Goal: Information Seeking & Learning: Learn about a topic

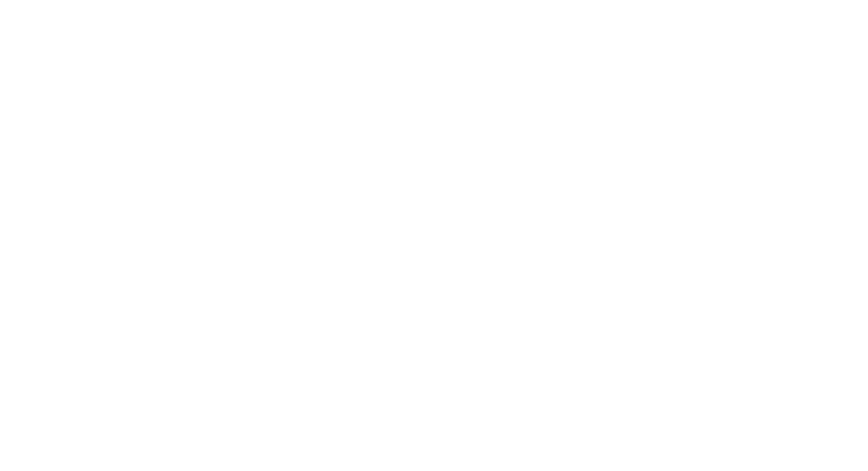
select select "Song"
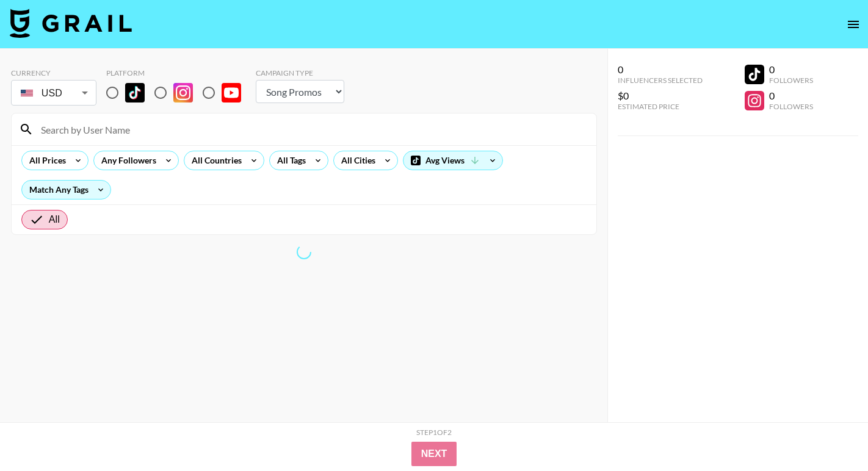
click at [116, 87] on input "radio" at bounding box center [113, 93] width 26 height 26
radio input "true"
click at [235, 167] on div "All Countries" at bounding box center [214, 160] width 60 height 18
click at [243, 146] on div at bounding box center [434, 235] width 868 height 471
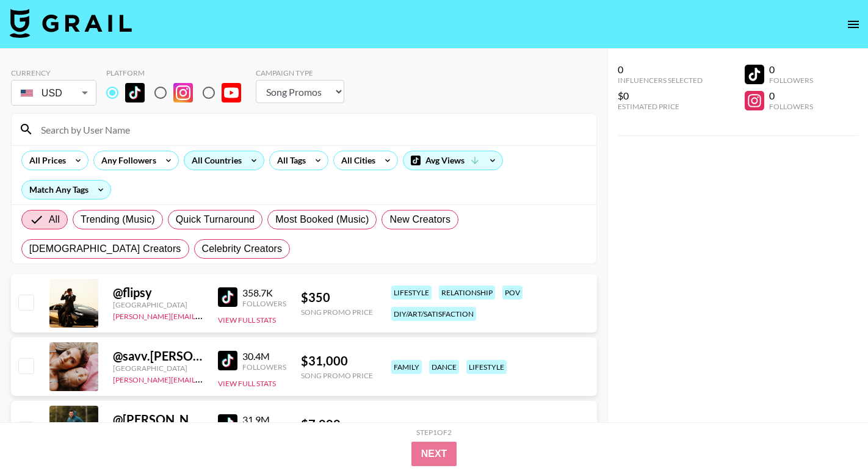
click at [224, 161] on div "All Countries" at bounding box center [214, 160] width 60 height 18
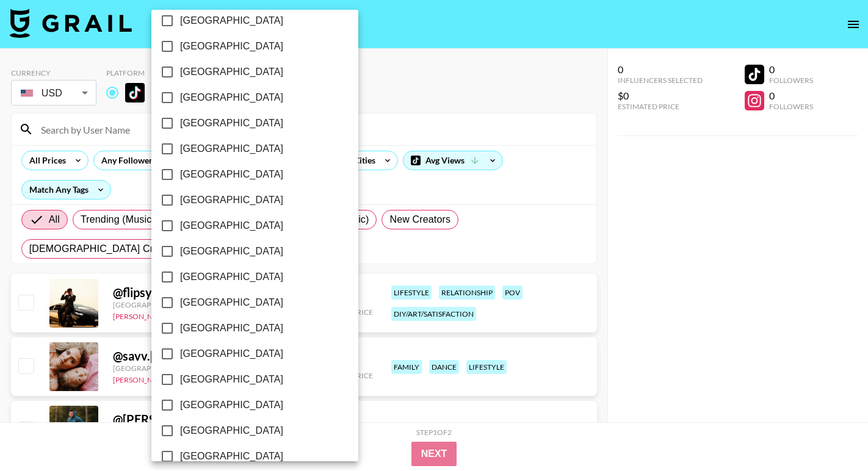
scroll to position [952, 0]
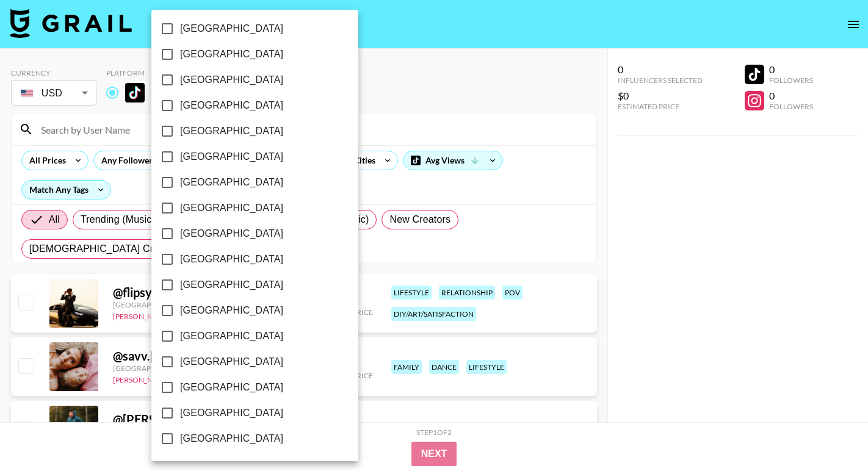
click at [222, 413] on span "[GEOGRAPHIC_DATA]" at bounding box center [231, 413] width 103 height 15
click at [180, 413] on input "[GEOGRAPHIC_DATA]" at bounding box center [167, 413] width 26 height 26
checkbox input "true"
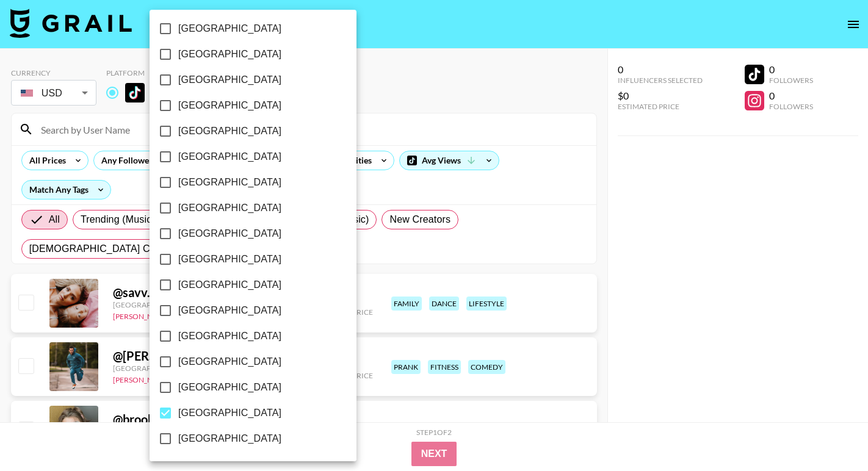
click at [381, 51] on div at bounding box center [434, 235] width 868 height 471
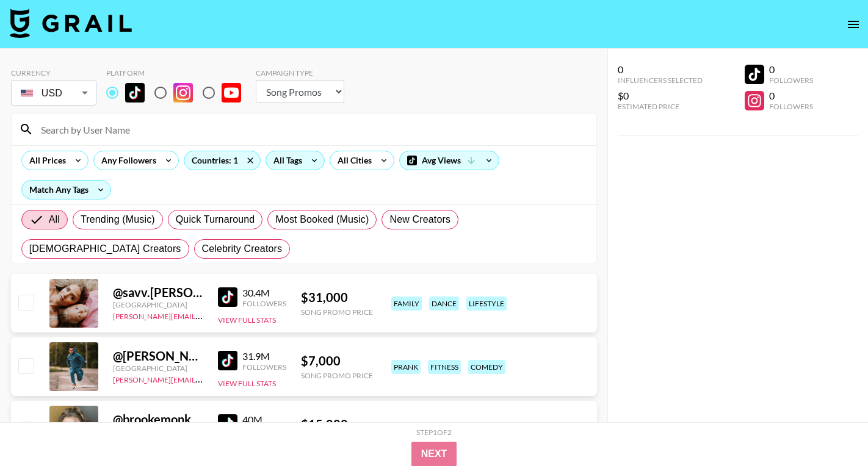
click at [303, 165] on div "All Tags" at bounding box center [295, 161] width 59 height 20
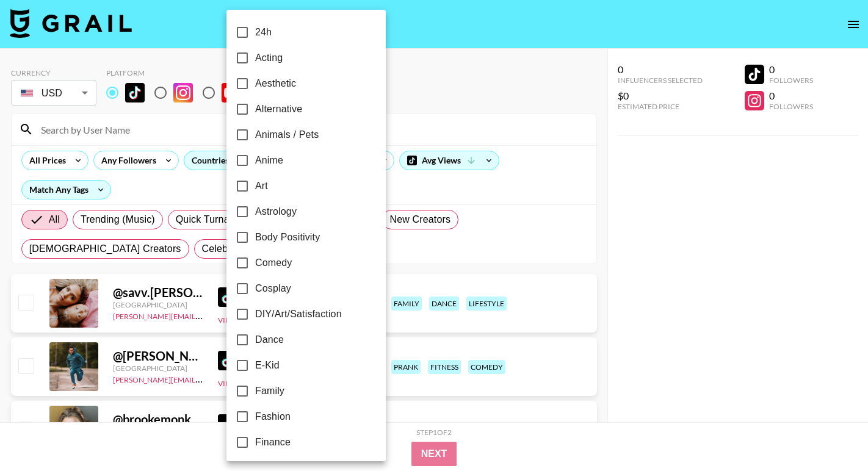
click at [379, 161] on div at bounding box center [434, 235] width 868 height 471
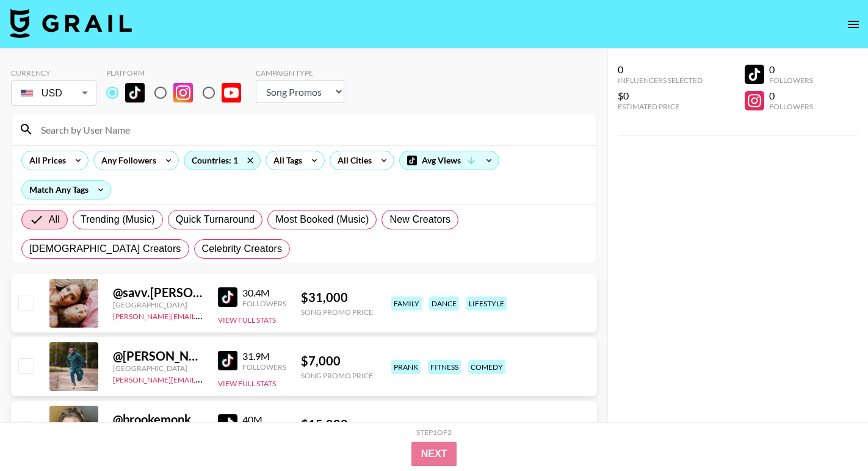
click at [375, 170] on div "All Prices Any Followers Countries: 1 All Tags All Cities Avg Views Match Any T…" at bounding box center [304, 174] width 585 height 59
click at [375, 165] on icon at bounding box center [384, 160] width 20 height 18
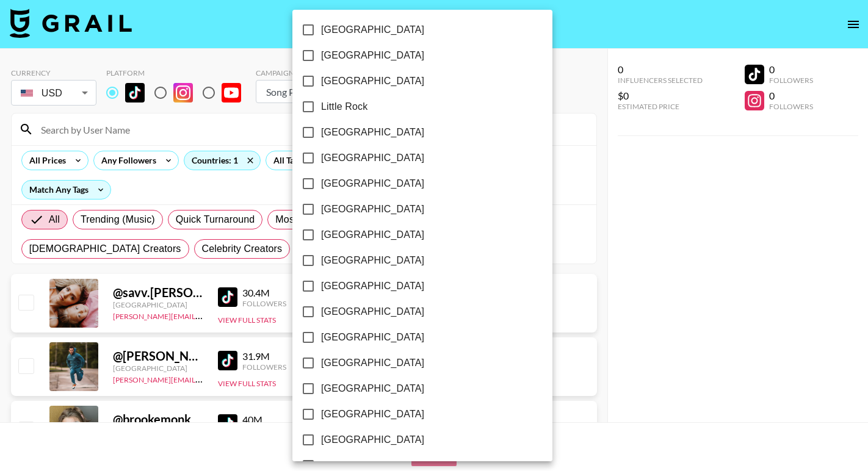
scroll to position [725, 0]
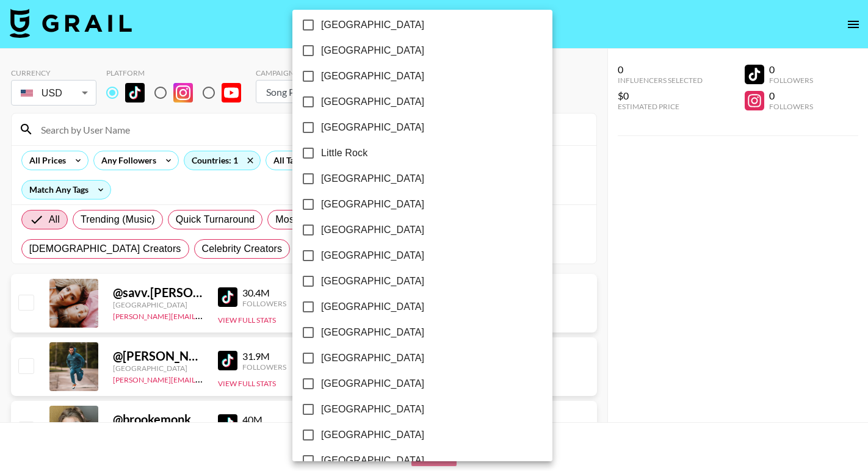
click at [331, 202] on span "[GEOGRAPHIC_DATA]" at bounding box center [372, 204] width 103 height 15
click at [321, 202] on input "[GEOGRAPHIC_DATA]" at bounding box center [308, 205] width 26 height 26
checkbox input "true"
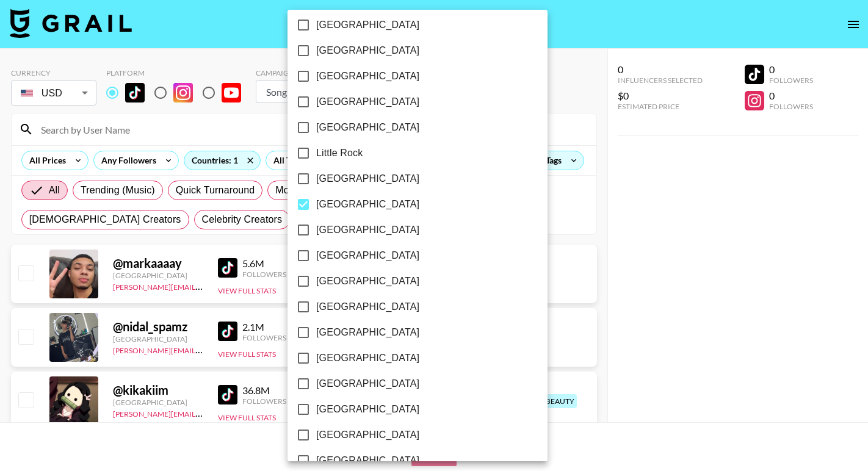
click at [515, 59] on div at bounding box center [434, 235] width 868 height 471
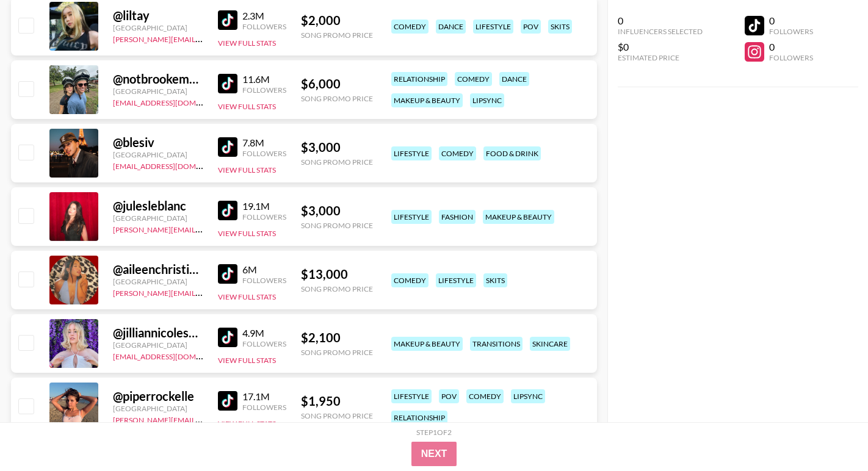
scroll to position [444, 0]
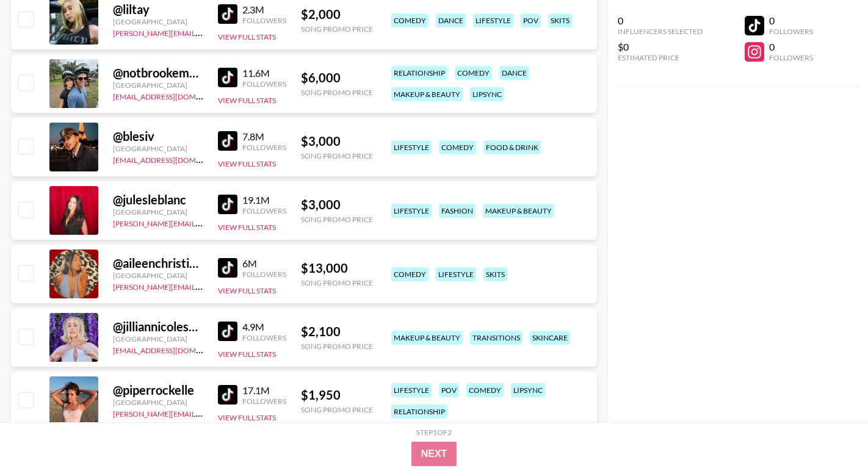
click at [225, 264] on img at bounding box center [228, 268] width 20 height 20
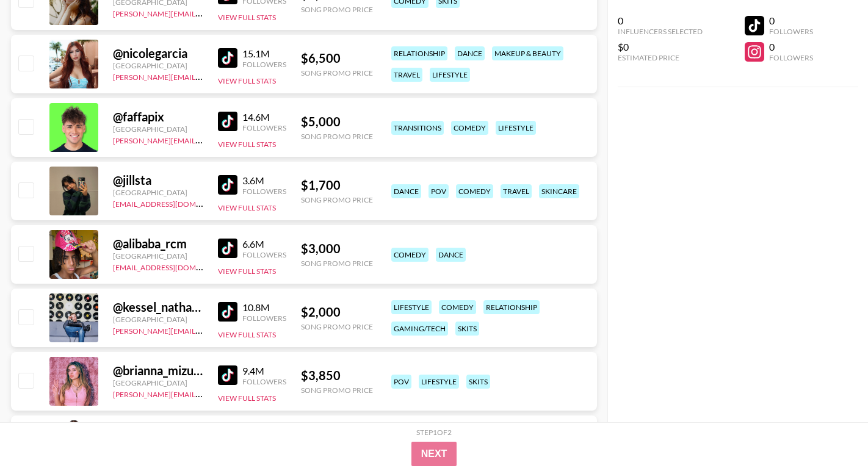
scroll to position [1228, 0]
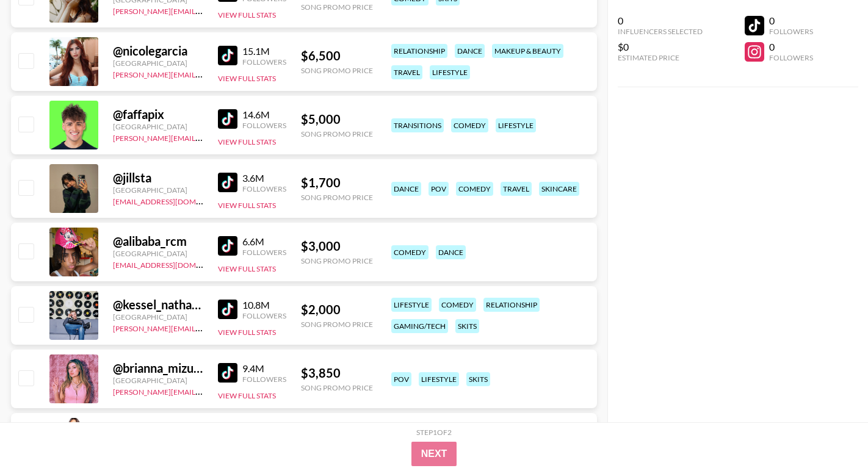
click at [228, 181] on img at bounding box center [228, 183] width 20 height 20
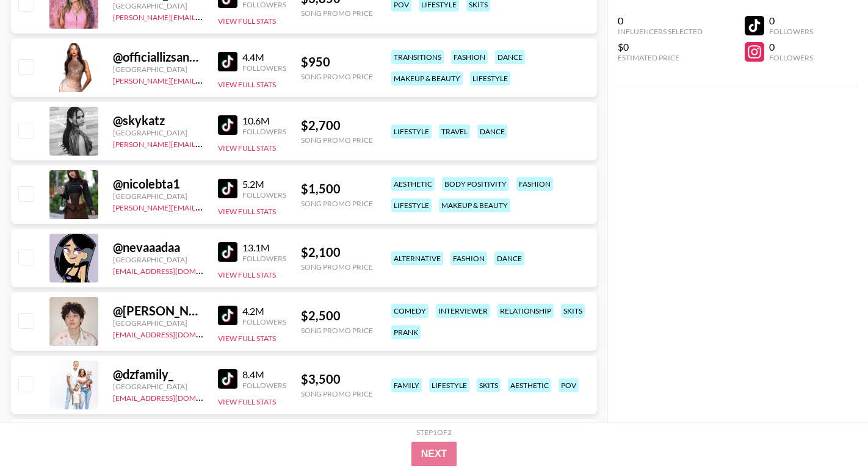
scroll to position [1657, 0]
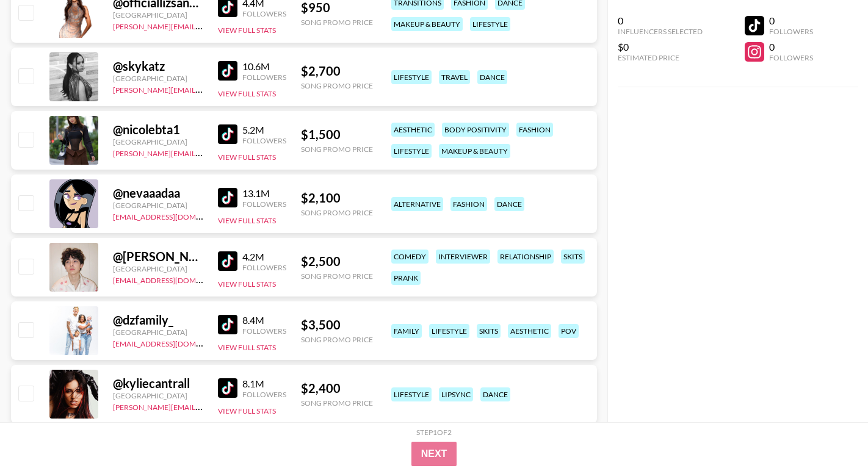
click at [230, 196] on img at bounding box center [228, 198] width 20 height 20
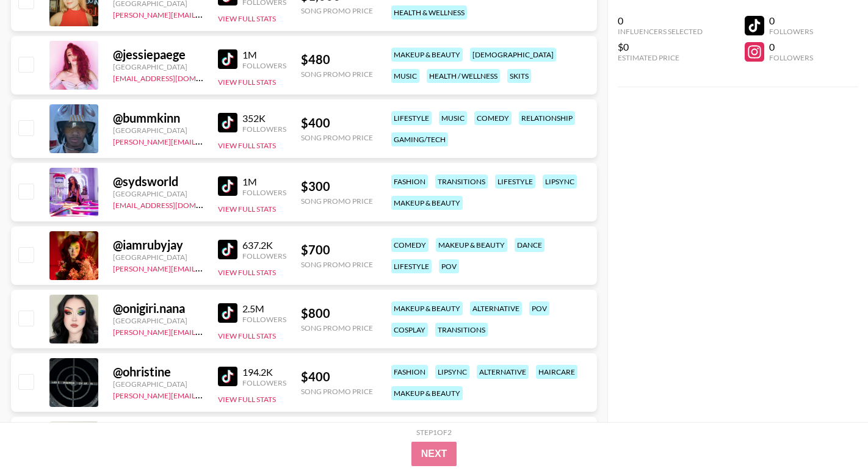
scroll to position [8910, 0]
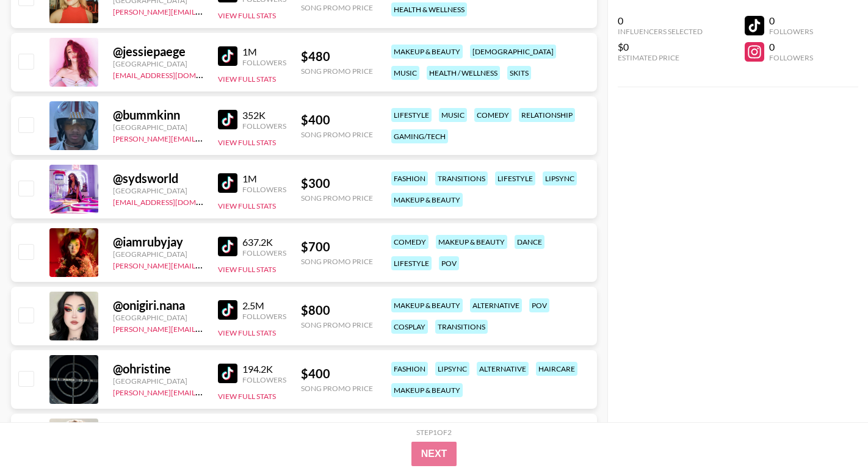
click at [233, 245] on img at bounding box center [228, 247] width 20 height 20
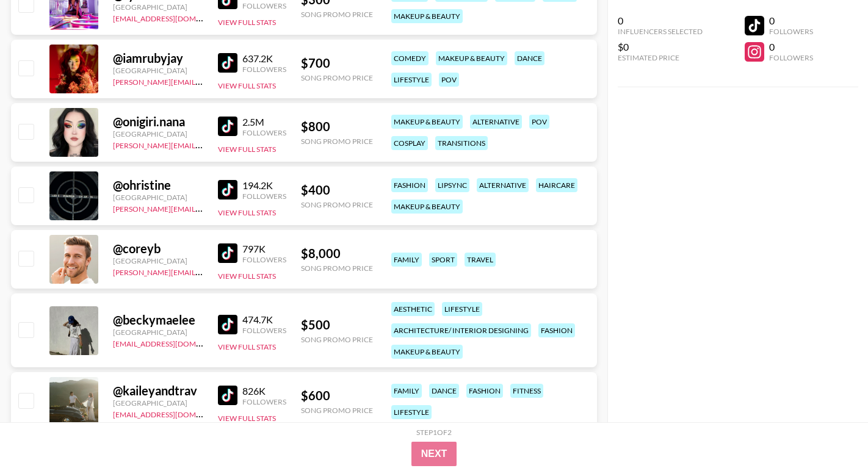
scroll to position [9097, 0]
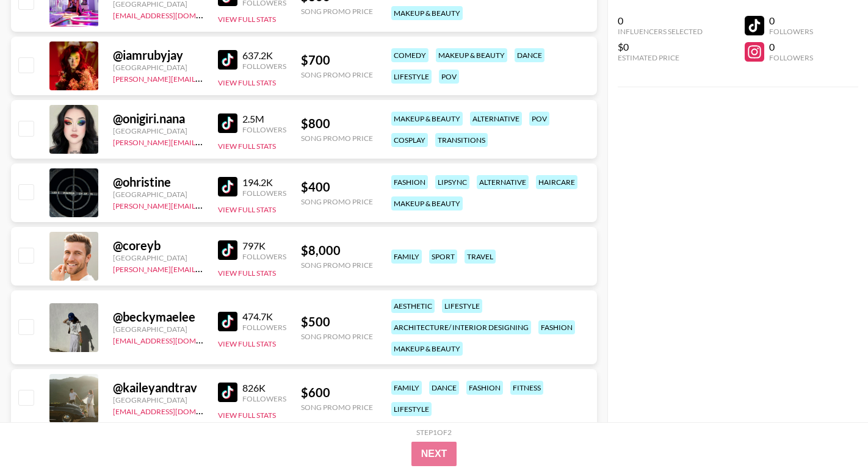
click at [227, 327] on img at bounding box center [228, 322] width 20 height 20
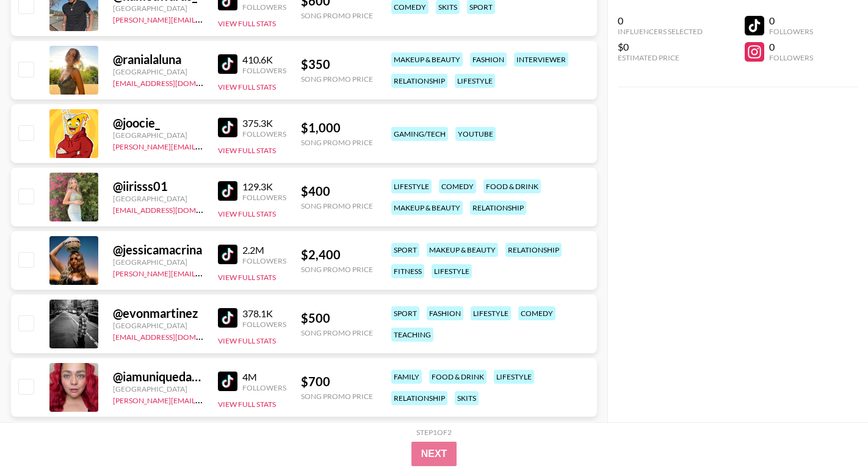
scroll to position [10632, 0]
click at [233, 133] on img at bounding box center [228, 127] width 20 height 20
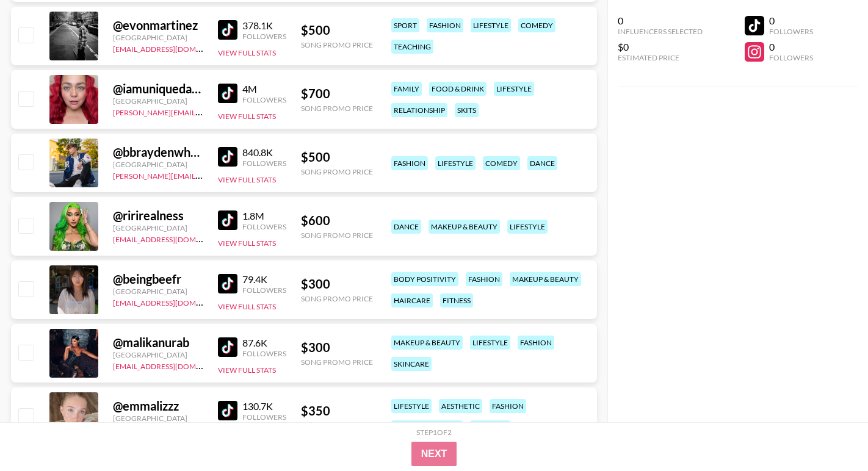
scroll to position [10920, 0]
click at [231, 225] on img at bounding box center [228, 220] width 20 height 20
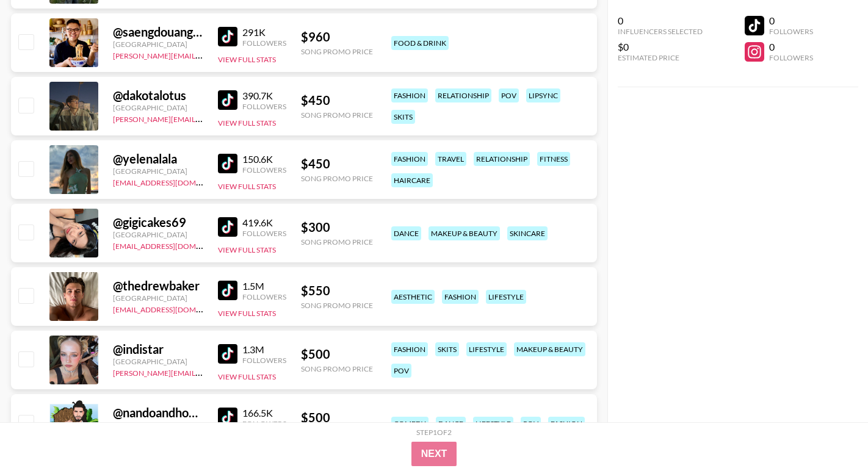
scroll to position [12048, 0]
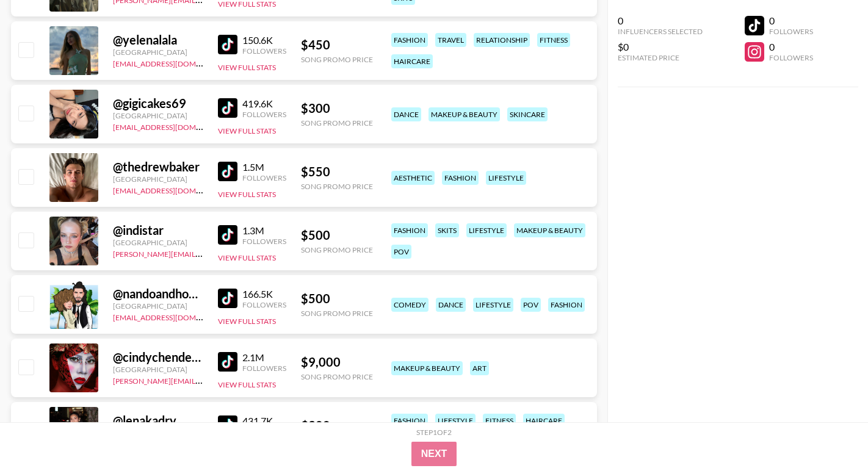
click at [233, 238] on img at bounding box center [228, 235] width 20 height 20
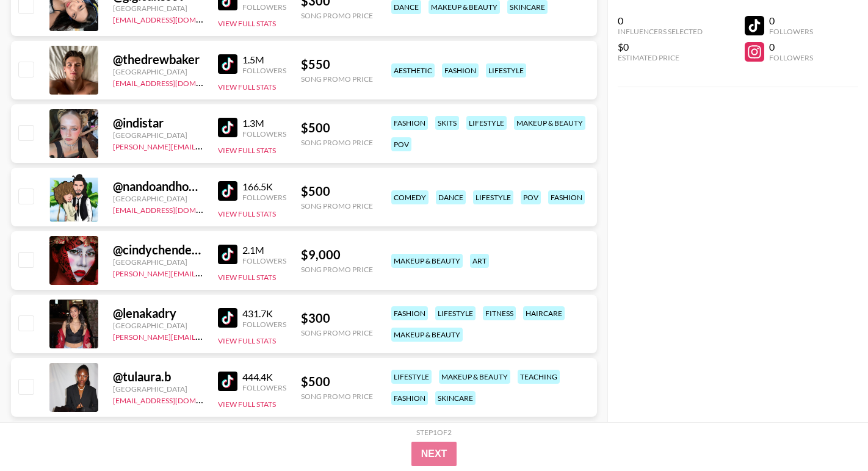
scroll to position [12187, 0]
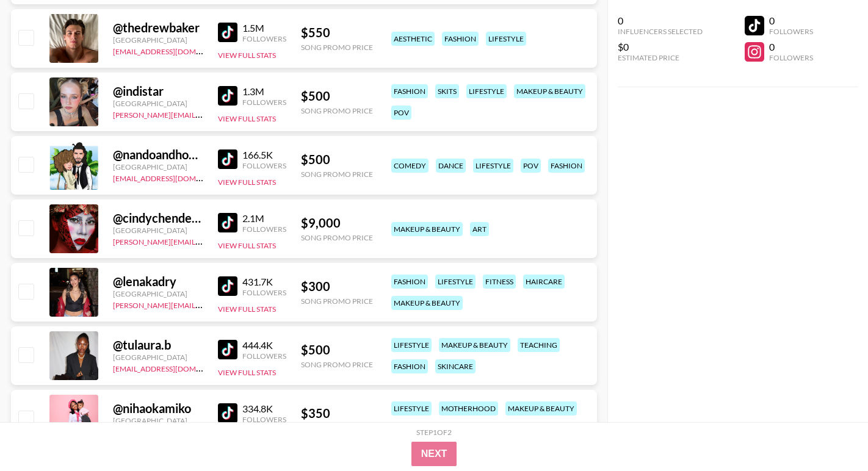
click at [230, 218] on img at bounding box center [228, 223] width 20 height 20
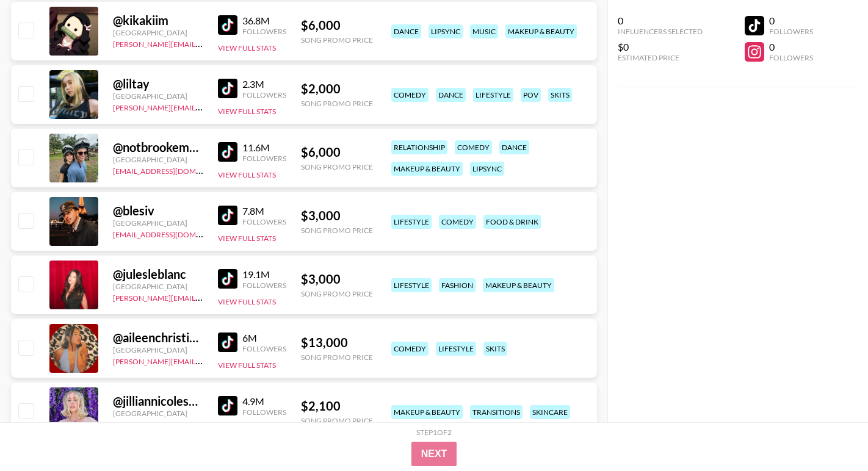
scroll to position [0, 0]
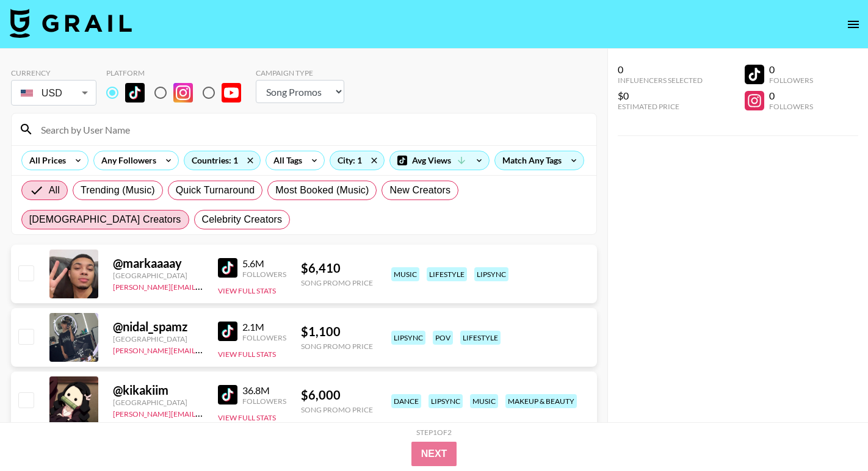
click at [181, 212] on span "[DEMOGRAPHIC_DATA] Creators" at bounding box center [105, 219] width 152 height 15
click at [29, 220] on input "[DEMOGRAPHIC_DATA] Creators" at bounding box center [29, 220] width 0 height 0
radio input "true"
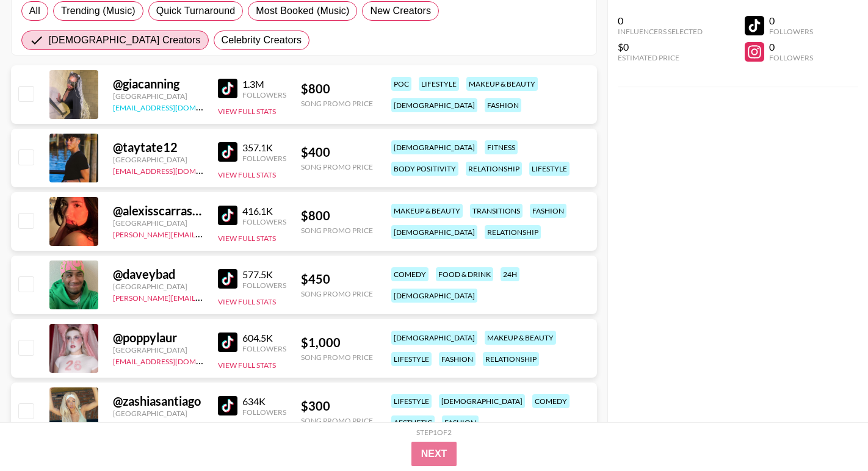
scroll to position [181, 0]
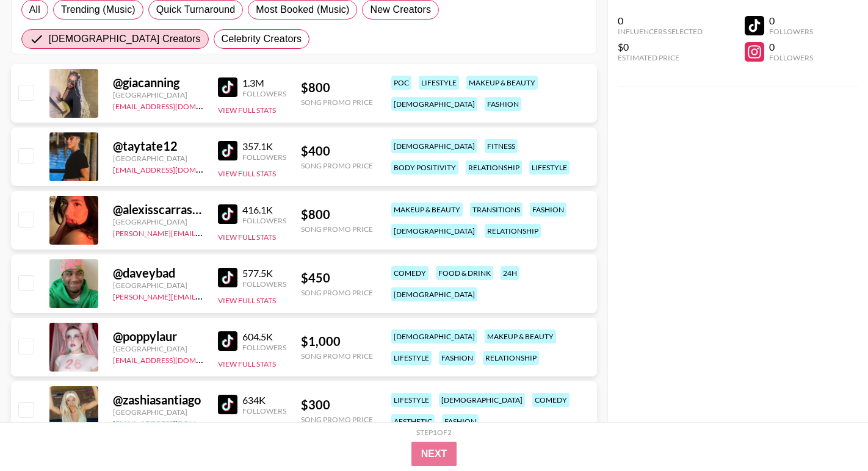
click at [232, 92] on img at bounding box center [228, 88] width 20 height 20
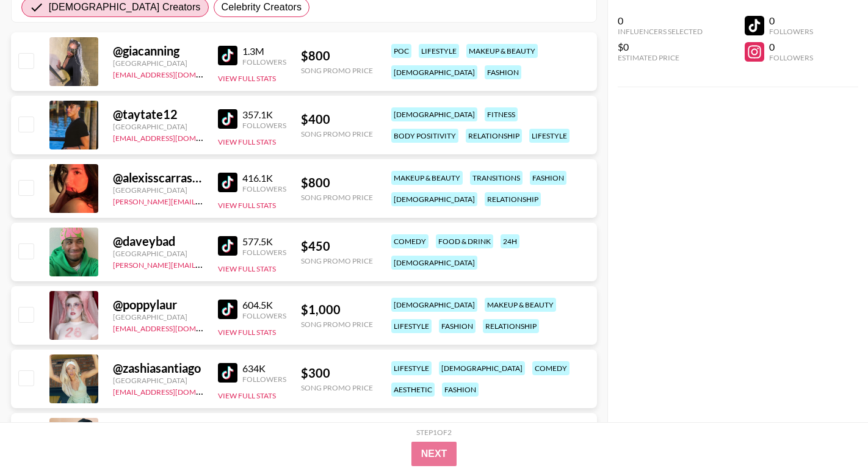
scroll to position [238, 0]
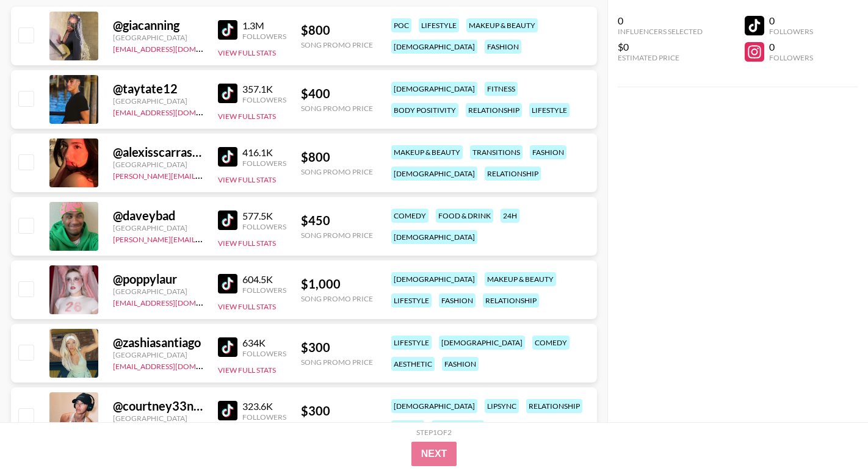
click at [226, 287] on img at bounding box center [228, 284] width 20 height 20
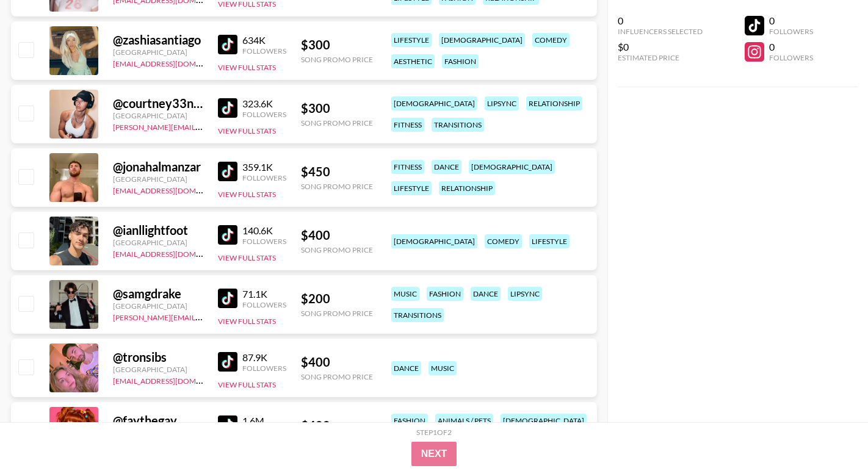
scroll to position [581, 0]
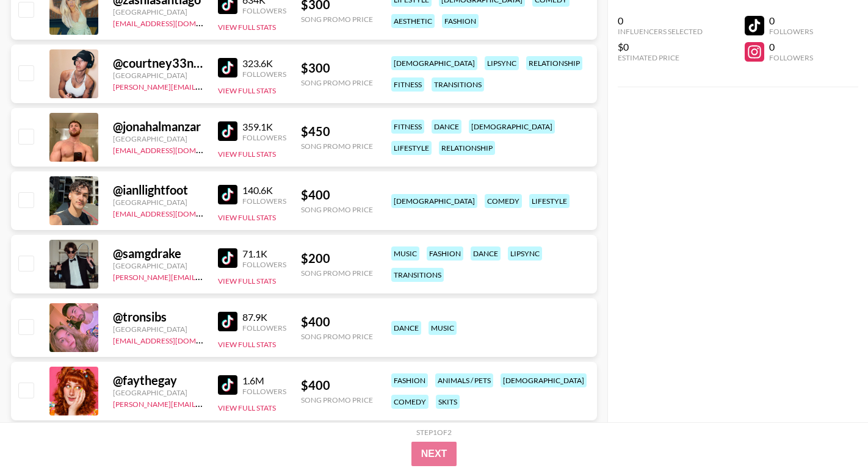
click at [239, 134] on link at bounding box center [230, 131] width 24 height 20
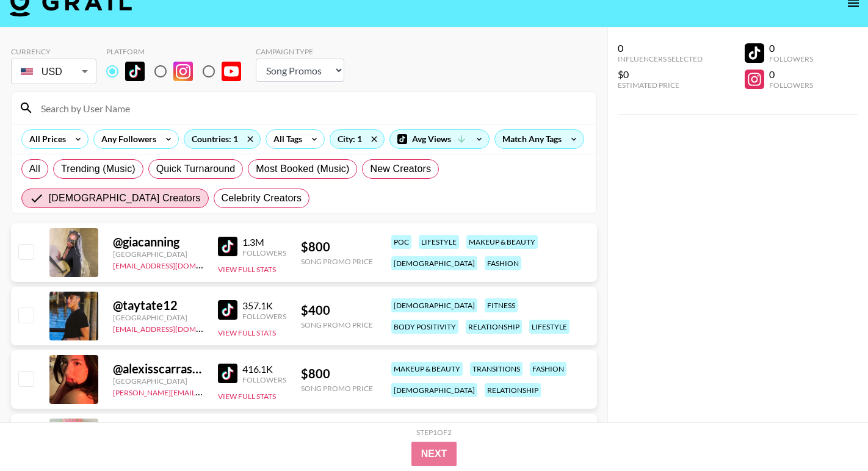
scroll to position [0, 0]
